Goal: Transaction & Acquisition: Purchase product/service

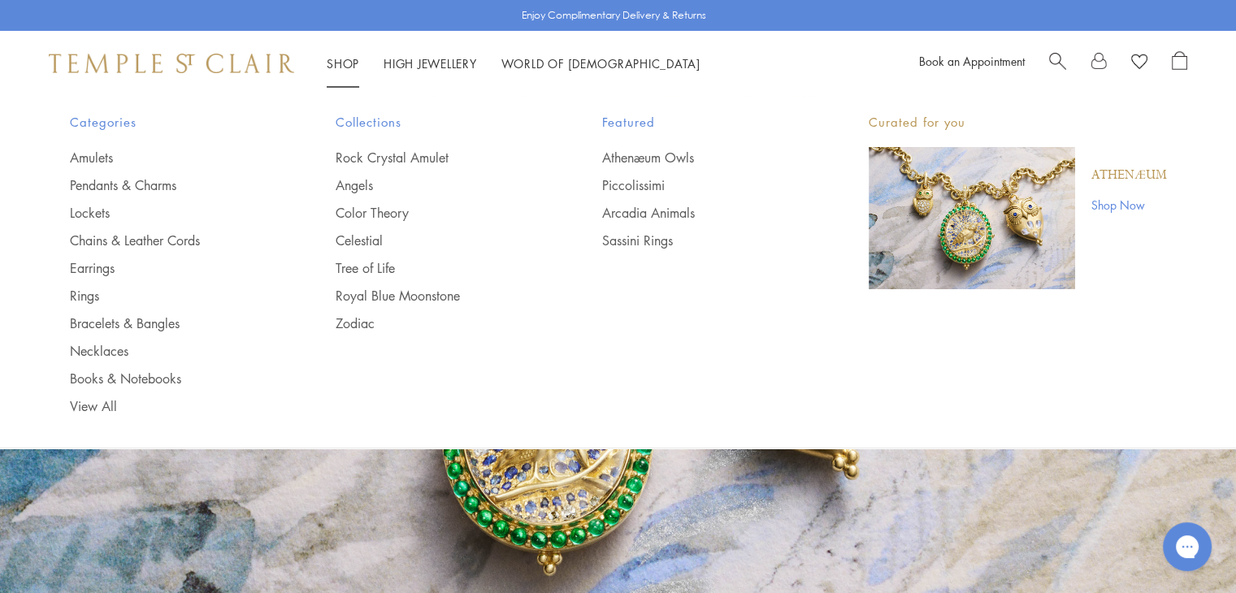
click at [331, 63] on link "Shop Shop" at bounding box center [343, 63] width 32 height 16
click at [94, 266] on link "Earrings" at bounding box center [170, 268] width 201 height 18
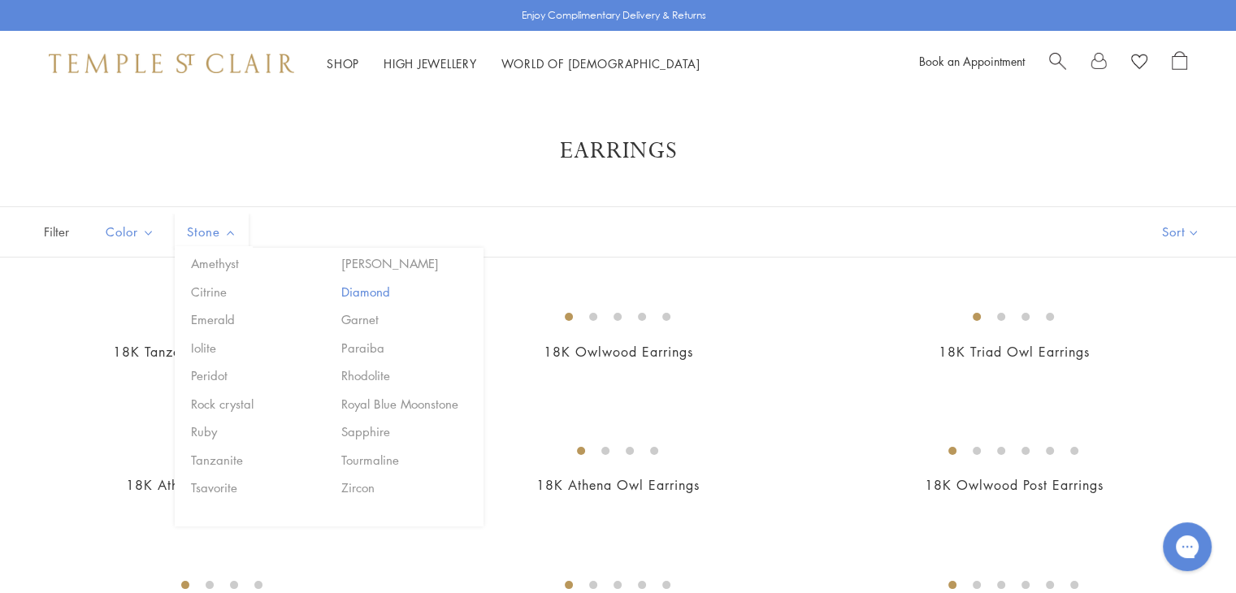
click at [369, 289] on button "Diamond" at bounding box center [406, 292] width 138 height 19
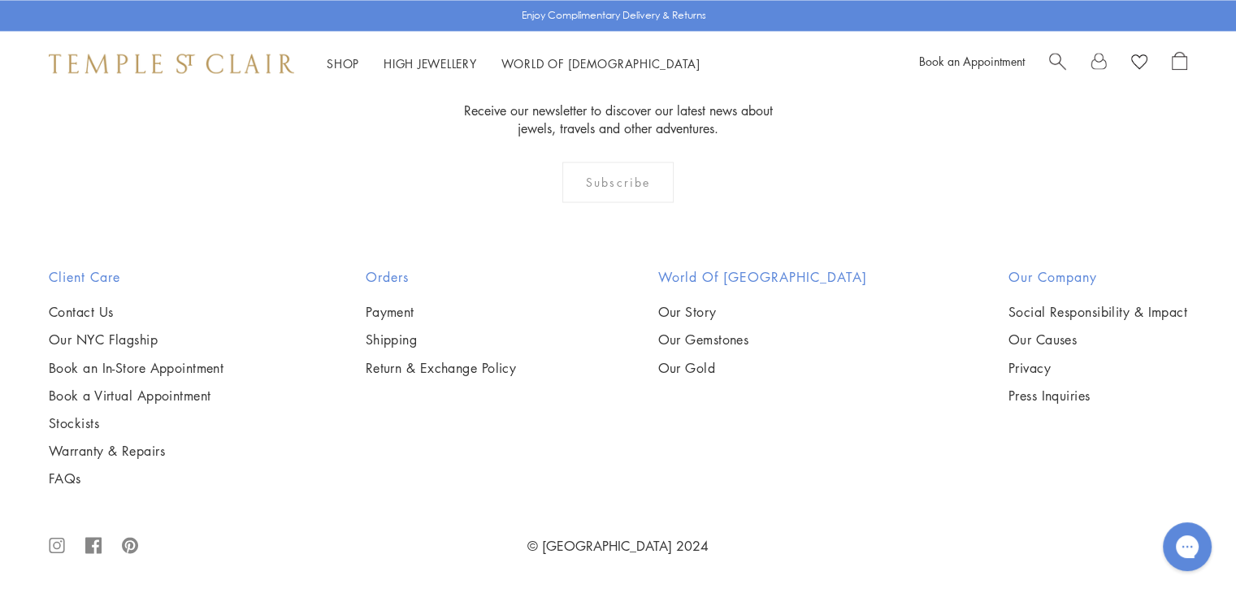
scroll to position [5426, 0]
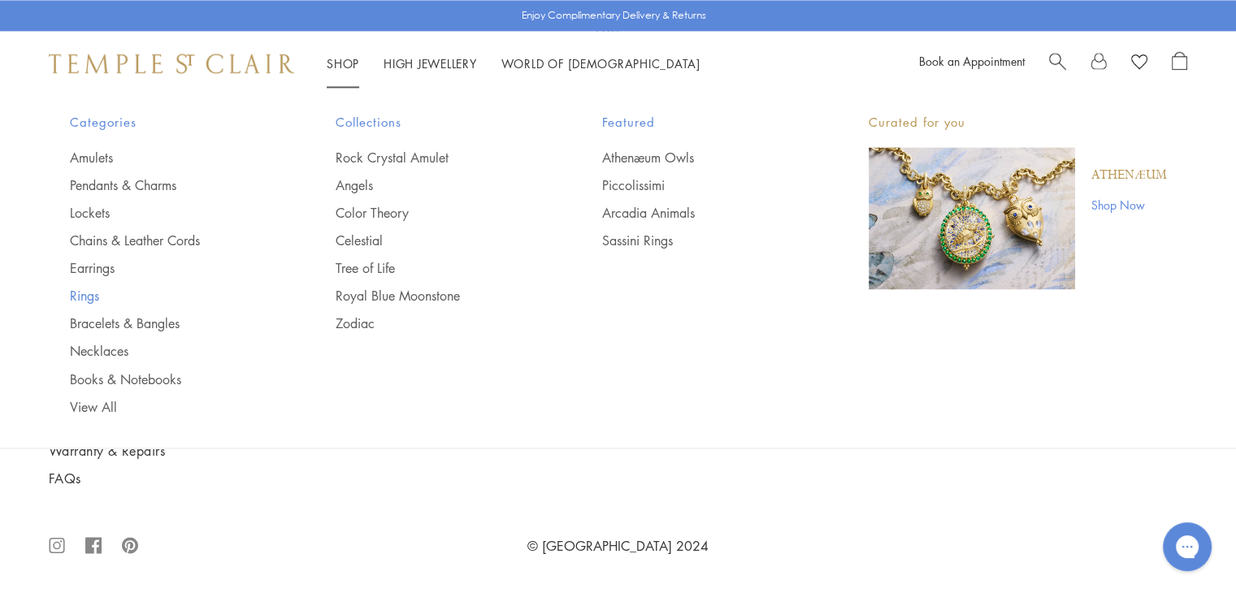
click at [90, 297] on link "Rings" at bounding box center [170, 296] width 201 height 18
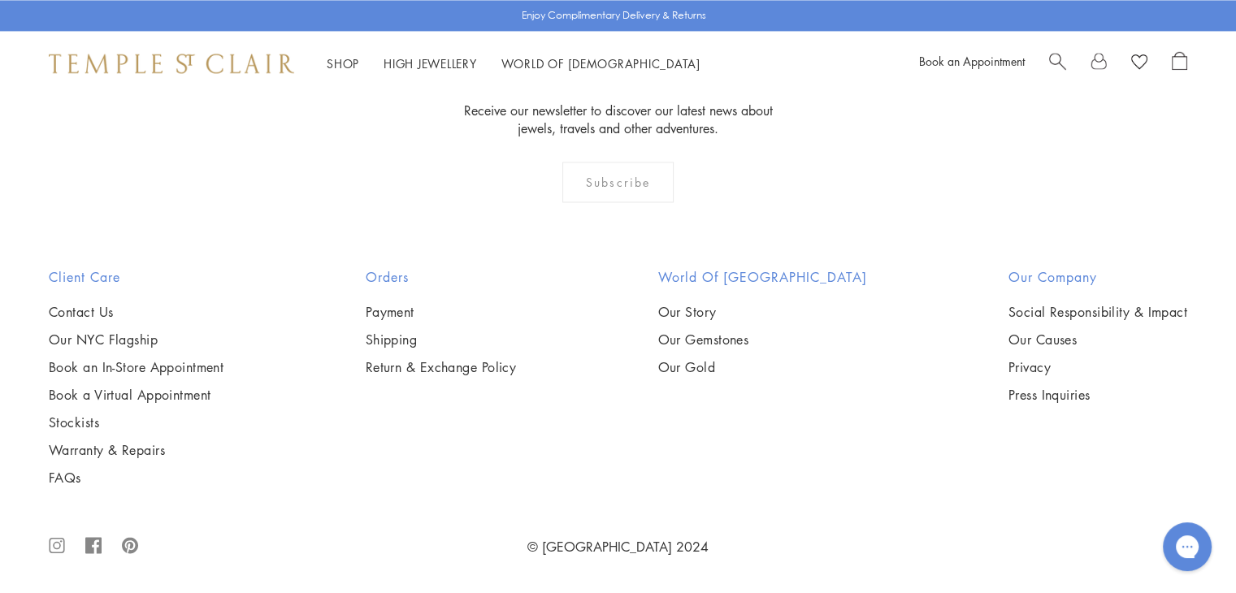
scroll to position [7556, 0]
